Goal: Navigation & Orientation: Understand site structure

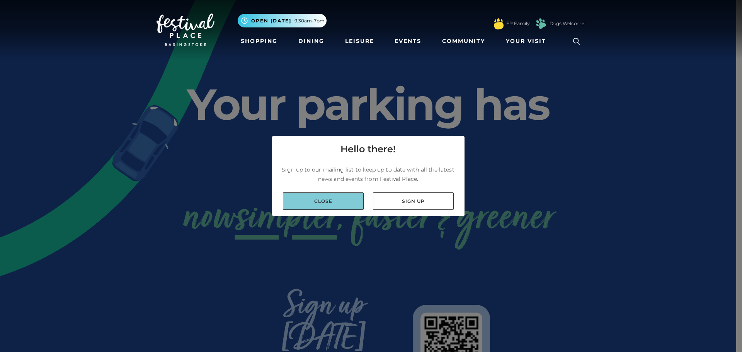
click at [337, 200] on link "Close" at bounding box center [323, 201] width 81 height 17
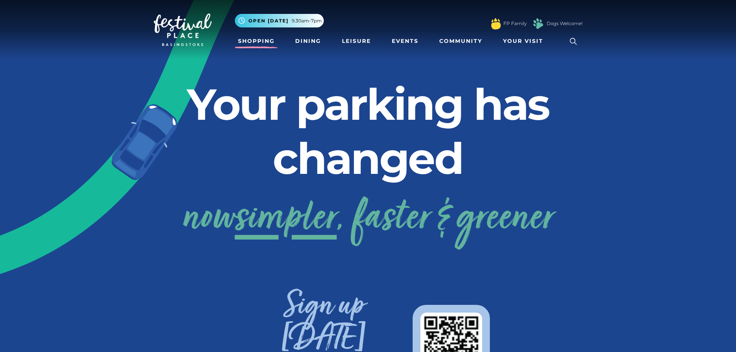
click at [246, 39] on link "Shopping" at bounding box center [256, 41] width 43 height 14
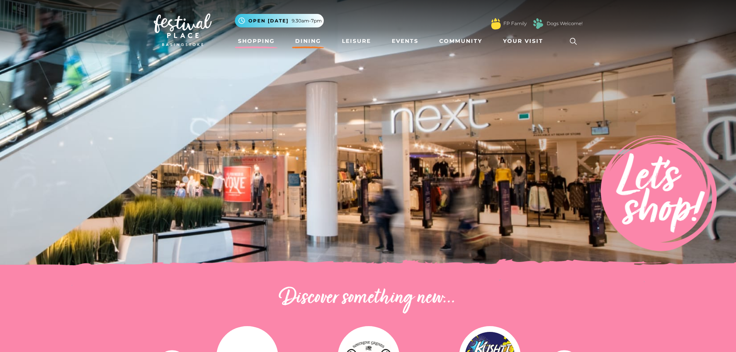
click at [303, 39] on link "Dining" at bounding box center [308, 41] width 32 height 14
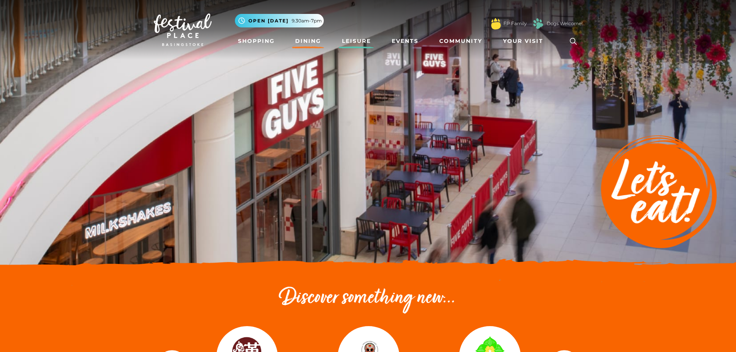
click at [358, 42] on link "Leisure" at bounding box center [356, 41] width 35 height 14
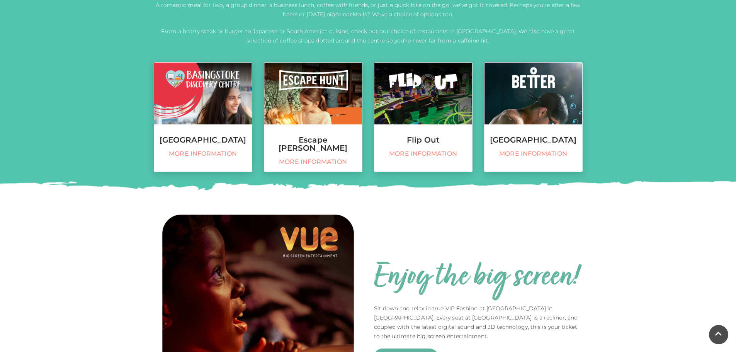
scroll to position [309, 0]
